Goal: Find specific page/section: Find specific page/section

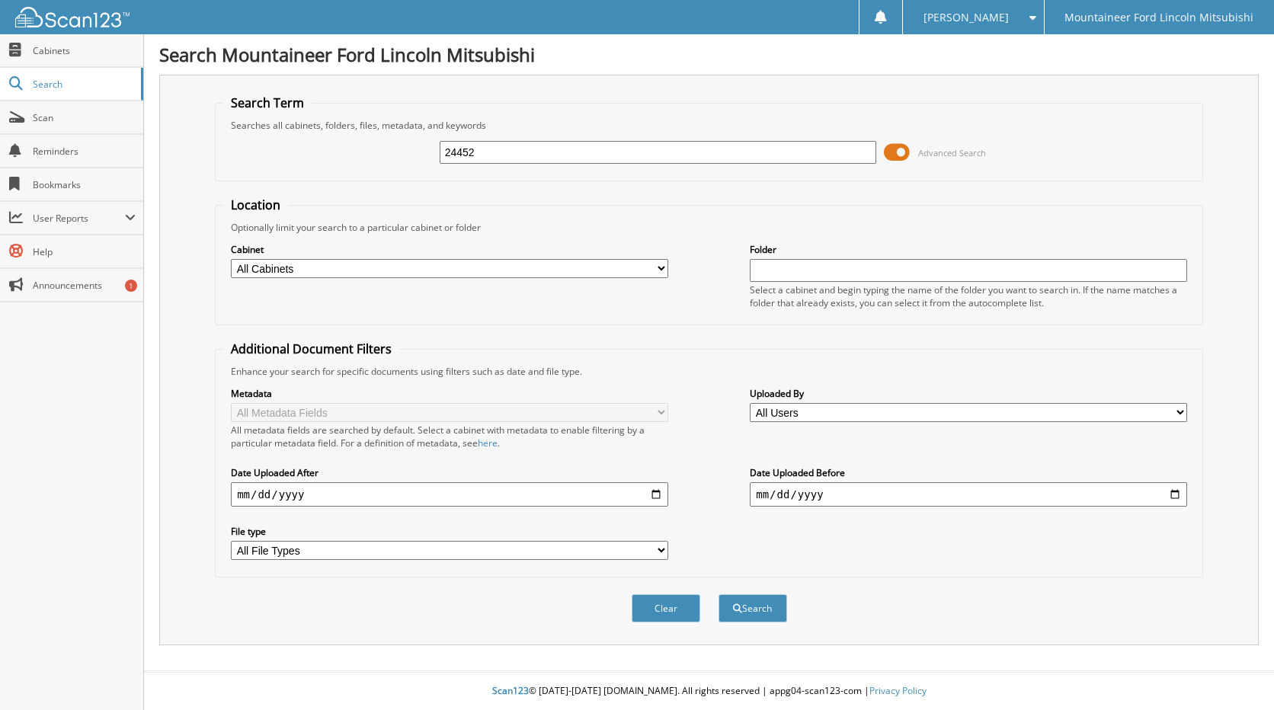
type input "24452"
click at [718, 594] on button "Search" at bounding box center [752, 608] width 69 height 28
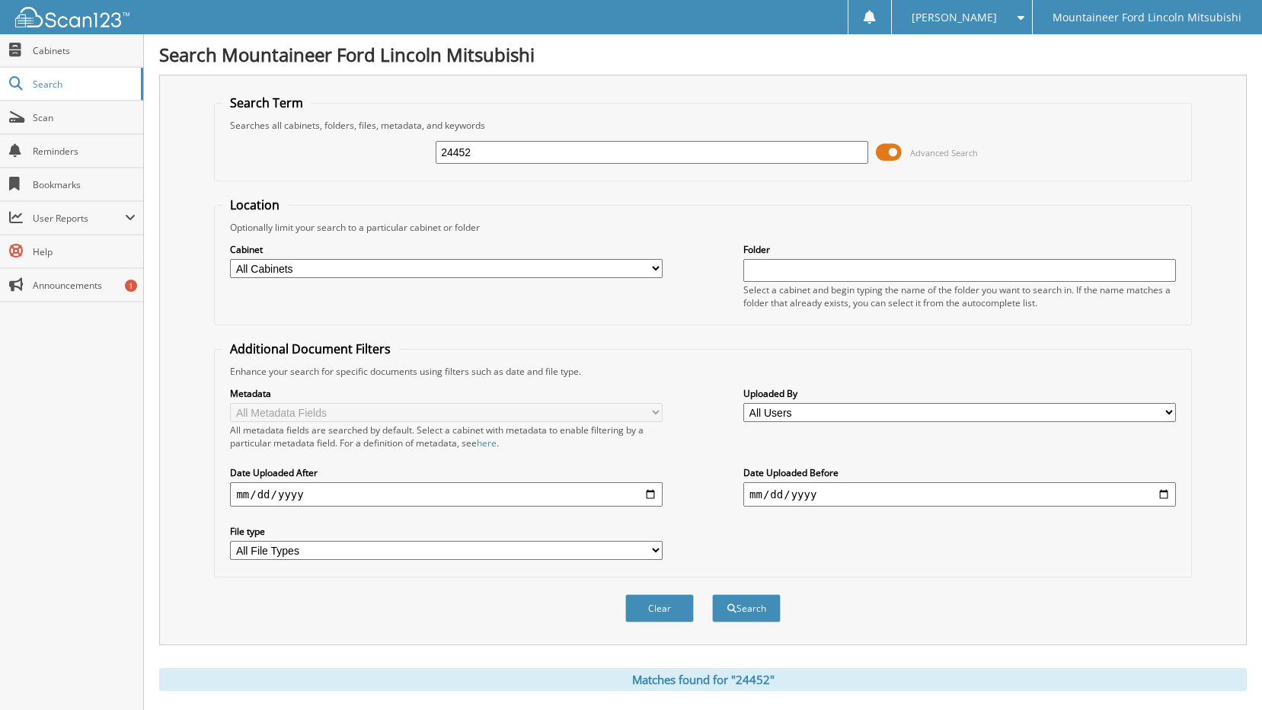
click at [897, 152] on span at bounding box center [889, 152] width 26 height 23
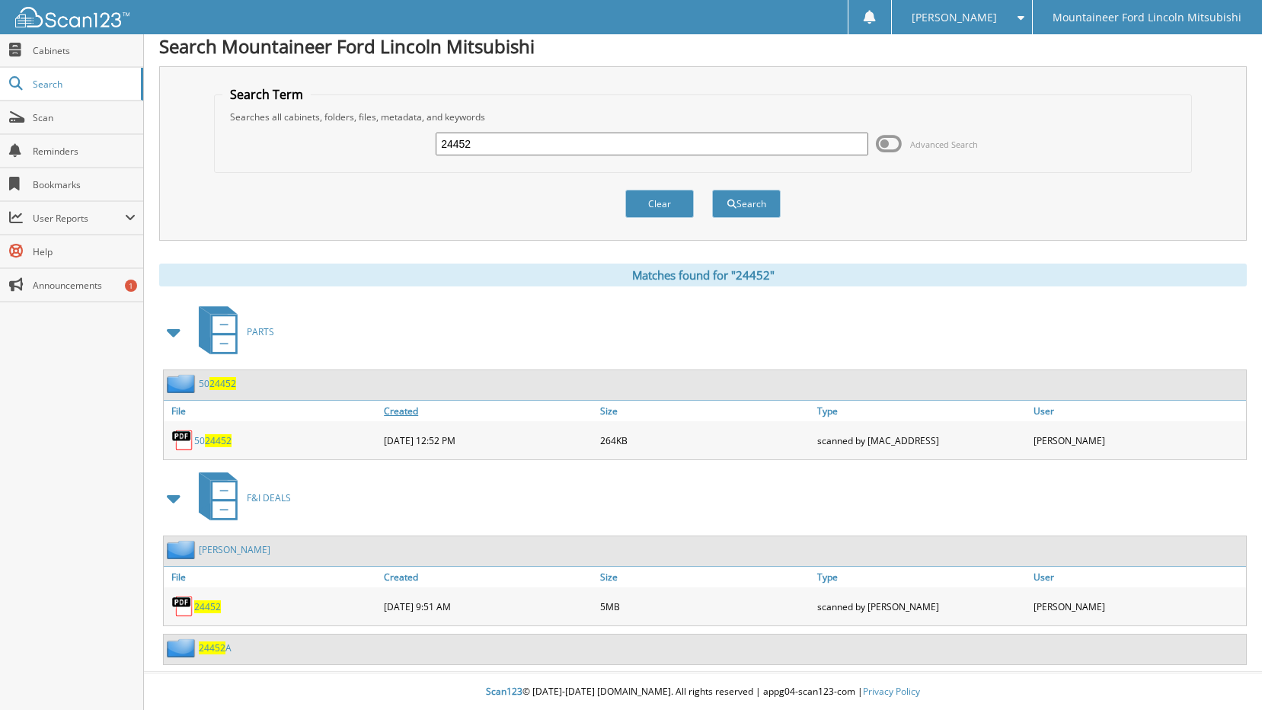
scroll to position [9, 0]
click at [209, 603] on span "24452" at bounding box center [207, 605] width 27 height 13
